Goal: Find specific page/section: Find specific page/section

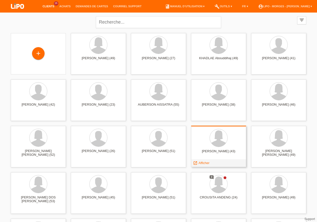
click at [244, 132] on div "jasmina alic-jusic (43) launch Afficher" at bounding box center [218, 146] width 55 height 41
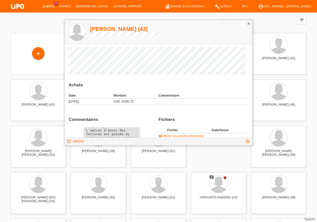
click at [122, 31] on h1 "jasmina alic-jusic (43)" at bounding box center [125, 29] width 70 height 6
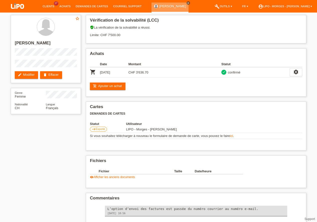
click at [187, 3] on icon "close" at bounding box center [188, 3] width 3 height 3
click at [52, 7] on link "Clients" at bounding box center [48, 6] width 17 height 3
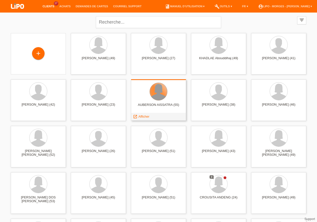
click at [161, 93] on div at bounding box center [159, 92] width 18 height 18
click at [137, 116] on icon "launch" at bounding box center [135, 116] width 5 height 5
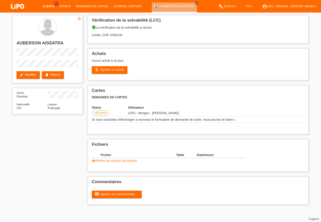
click at [47, 6] on link "Clients" at bounding box center [48, 6] width 17 height 3
